Goal: Task Accomplishment & Management: Manage account settings

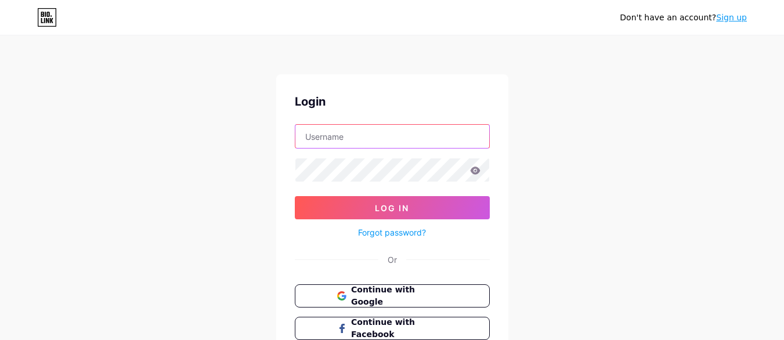
click at [358, 139] on input "text" at bounding box center [392, 136] width 194 height 23
type input "[EMAIL_ADDRESS][DOMAIN_NAME]"
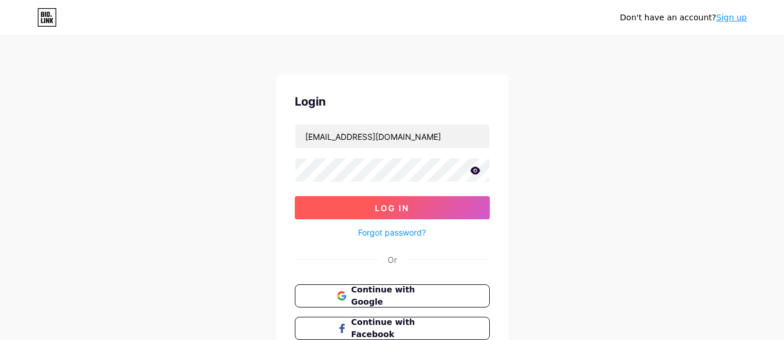
click at [426, 203] on button "Log In" at bounding box center [392, 207] width 195 height 23
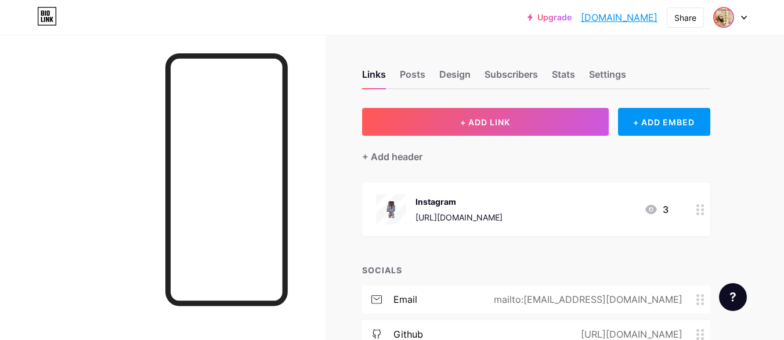
click at [722, 19] on img at bounding box center [723, 17] width 19 height 19
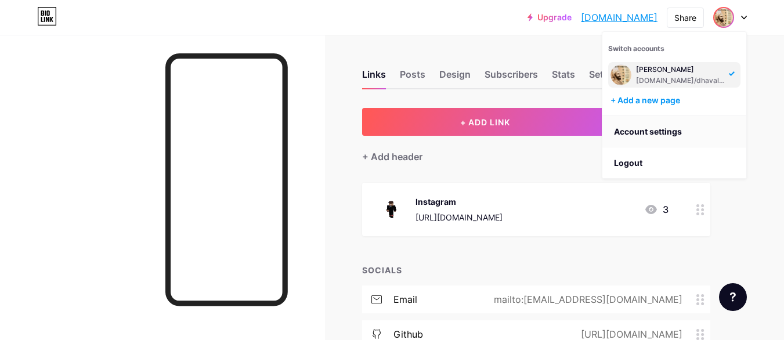
click at [659, 135] on link "Account settings" at bounding box center [674, 131] width 144 height 31
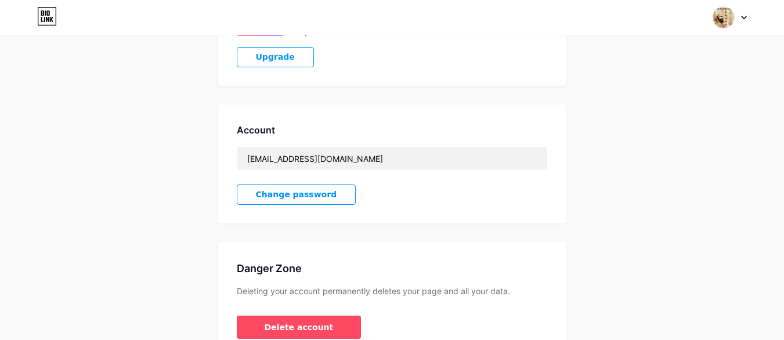
scroll to position [309, 0]
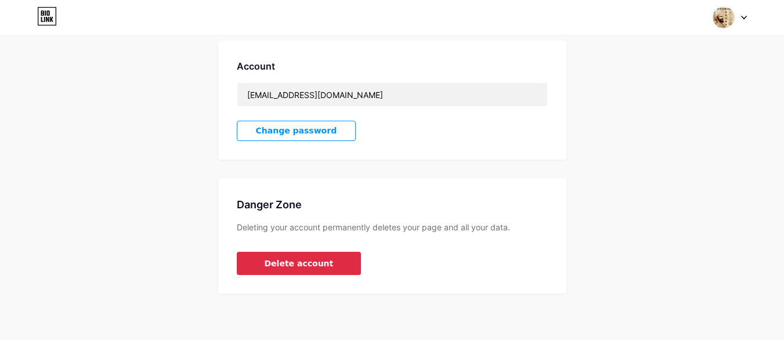
click at [304, 256] on button "Delete account" at bounding box center [299, 263] width 125 height 23
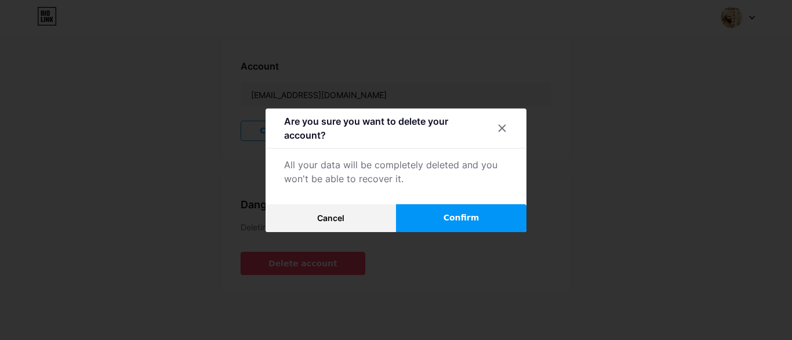
click at [443, 214] on button "Confirm" at bounding box center [461, 218] width 130 height 28
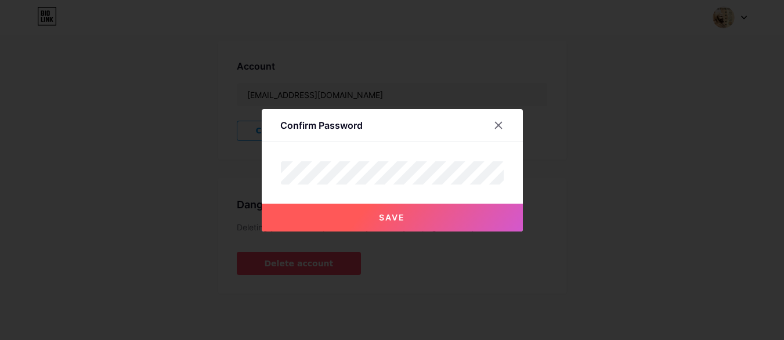
click at [407, 222] on button "Save" at bounding box center [392, 218] width 261 height 28
